Goal: Task Accomplishment & Management: Manage account settings

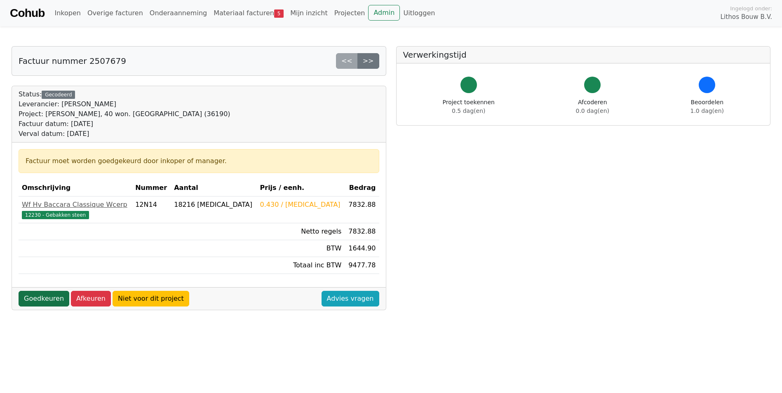
click at [52, 298] on link "Goedkeuren" at bounding box center [44, 299] width 51 height 16
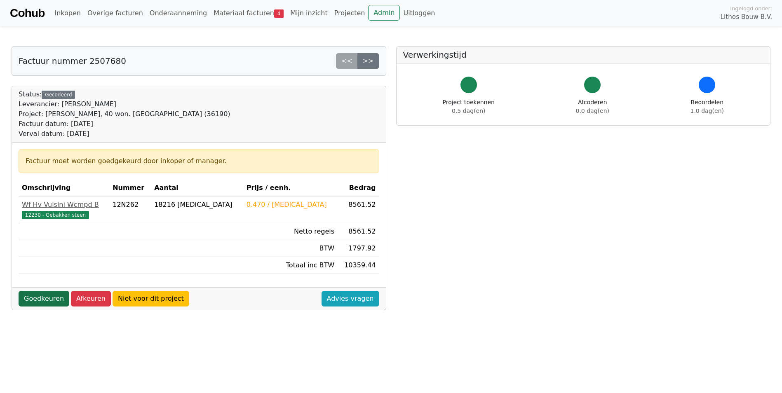
click at [41, 301] on link "Goedkeuren" at bounding box center [44, 299] width 51 height 16
